Goal: Navigation & Orientation: Find specific page/section

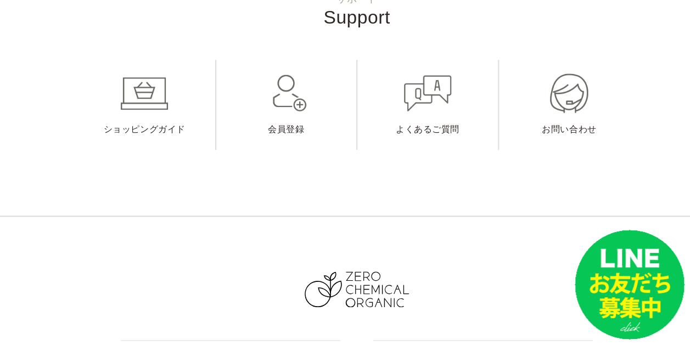
scroll to position [4941, 0]
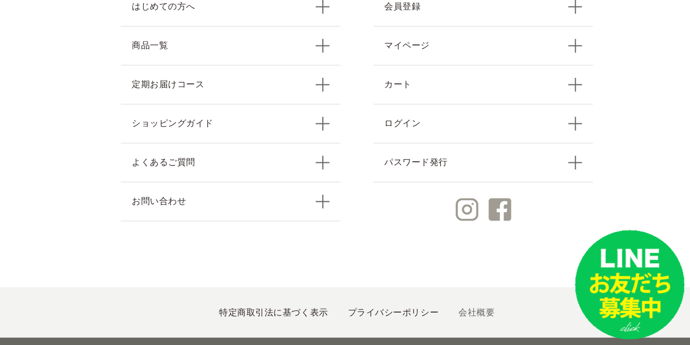
click at [466, 307] on link "会社概要" at bounding box center [477, 311] width 36 height 9
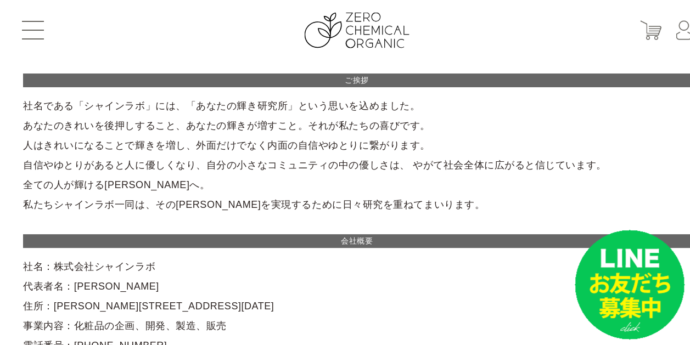
drag, startPoint x: 36, startPoint y: 26, endPoint x: 44, endPoint y: 25, distance: 7.8
click at [37, 26] on button at bounding box center [33, 30] width 22 height 19
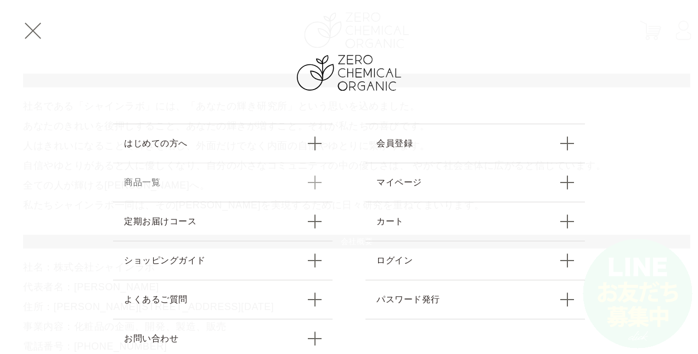
click at [159, 174] on link "商品一覧" at bounding box center [223, 182] width 220 height 39
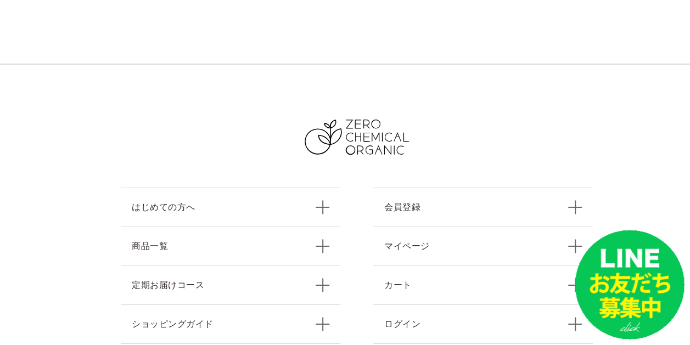
scroll to position [1702, 0]
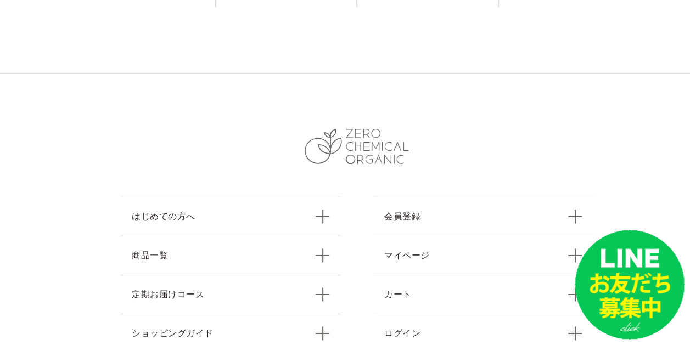
click at [366, 147] on img at bounding box center [357, 147] width 104 height 36
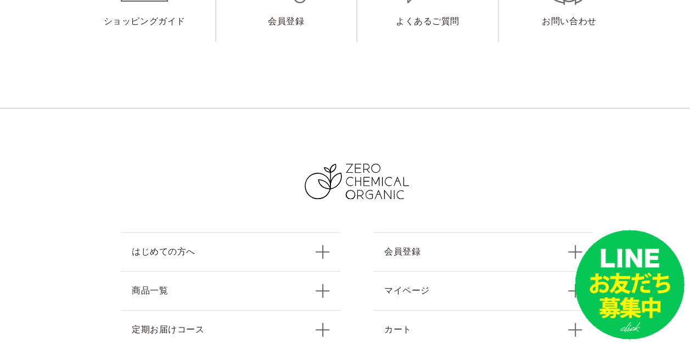
scroll to position [4941, 0]
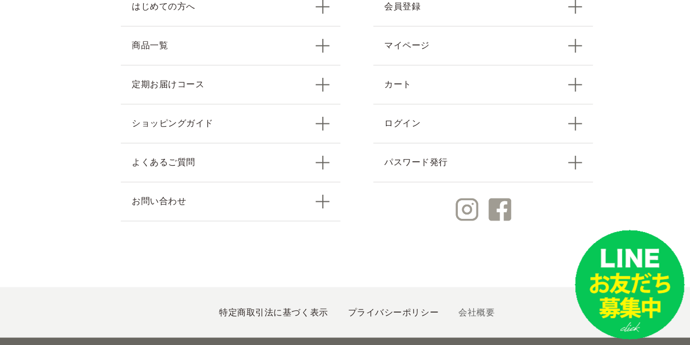
drag, startPoint x: 456, startPoint y: 293, endPoint x: 471, endPoint y: 293, distance: 14.3
click at [459, 307] on link "会社概要" at bounding box center [477, 311] width 36 height 9
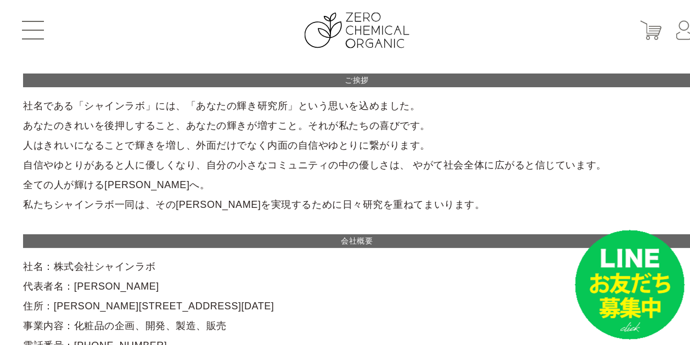
click at [32, 26] on button at bounding box center [33, 30] width 22 height 19
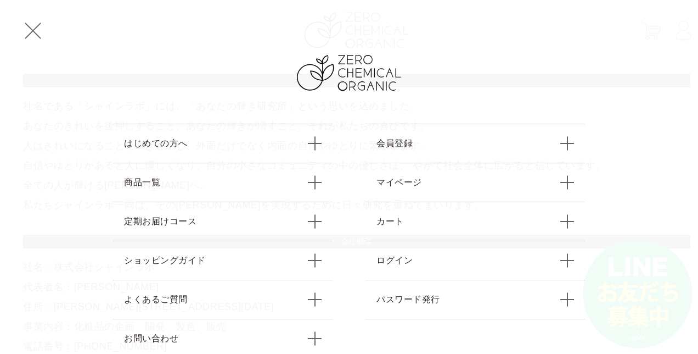
click at [34, 31] on span at bounding box center [33, 31] width 16 height 16
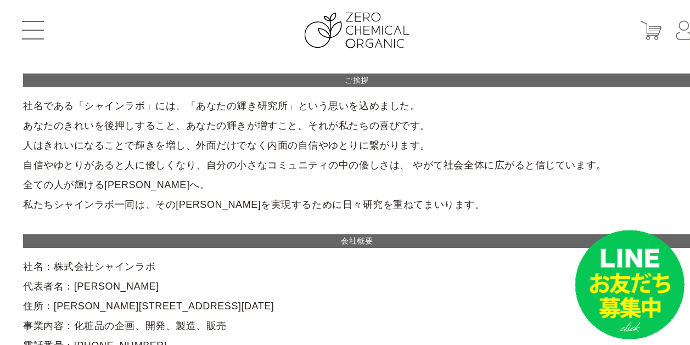
click at [35, 29] on button at bounding box center [33, 30] width 22 height 19
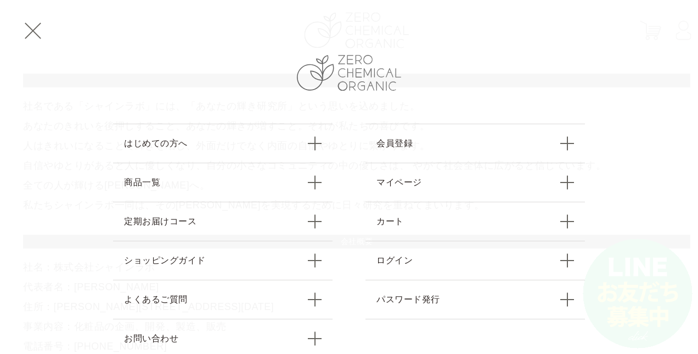
click at [380, 77] on img at bounding box center [349, 73] width 104 height 36
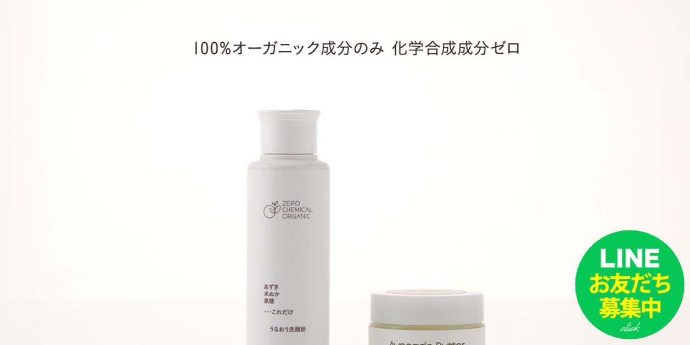
scroll to position [165, 0]
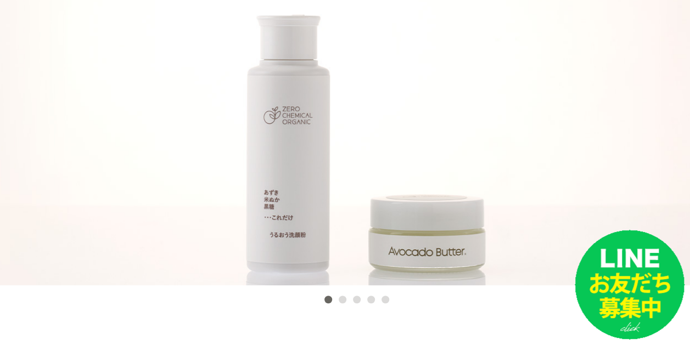
click at [342, 300] on button "2" at bounding box center [343, 300] width 8 height 8
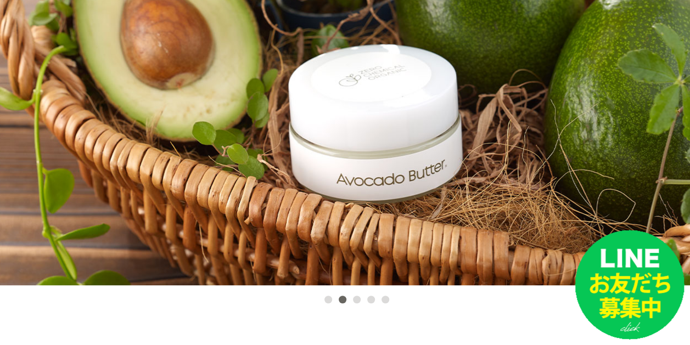
scroll to position [220, 0]
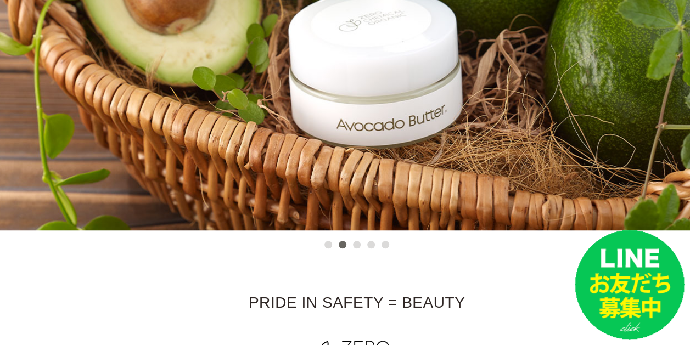
click at [356, 246] on button "3" at bounding box center [357, 245] width 8 height 8
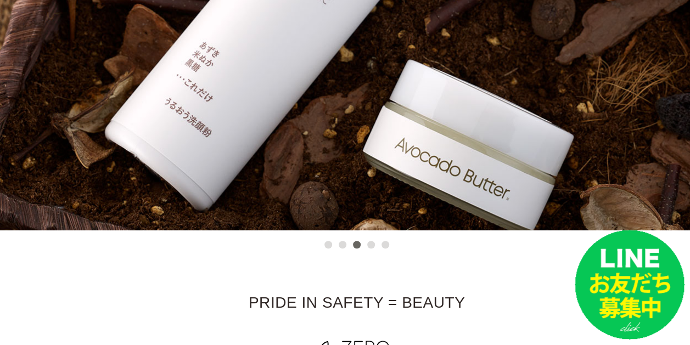
click at [371, 246] on button "4" at bounding box center [371, 245] width 8 height 8
click at [387, 247] on button "5" at bounding box center [386, 245] width 8 height 8
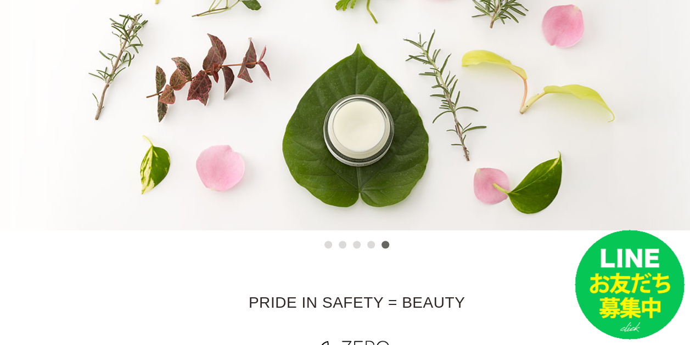
click at [367, 247] on button "4" at bounding box center [371, 245] width 8 height 8
click at [369, 246] on button "4" at bounding box center [371, 245] width 8 height 8
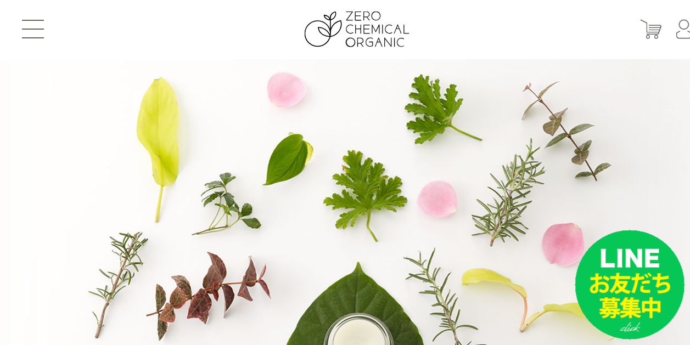
scroll to position [0, 0]
